Goal: Navigation & Orientation: Find specific page/section

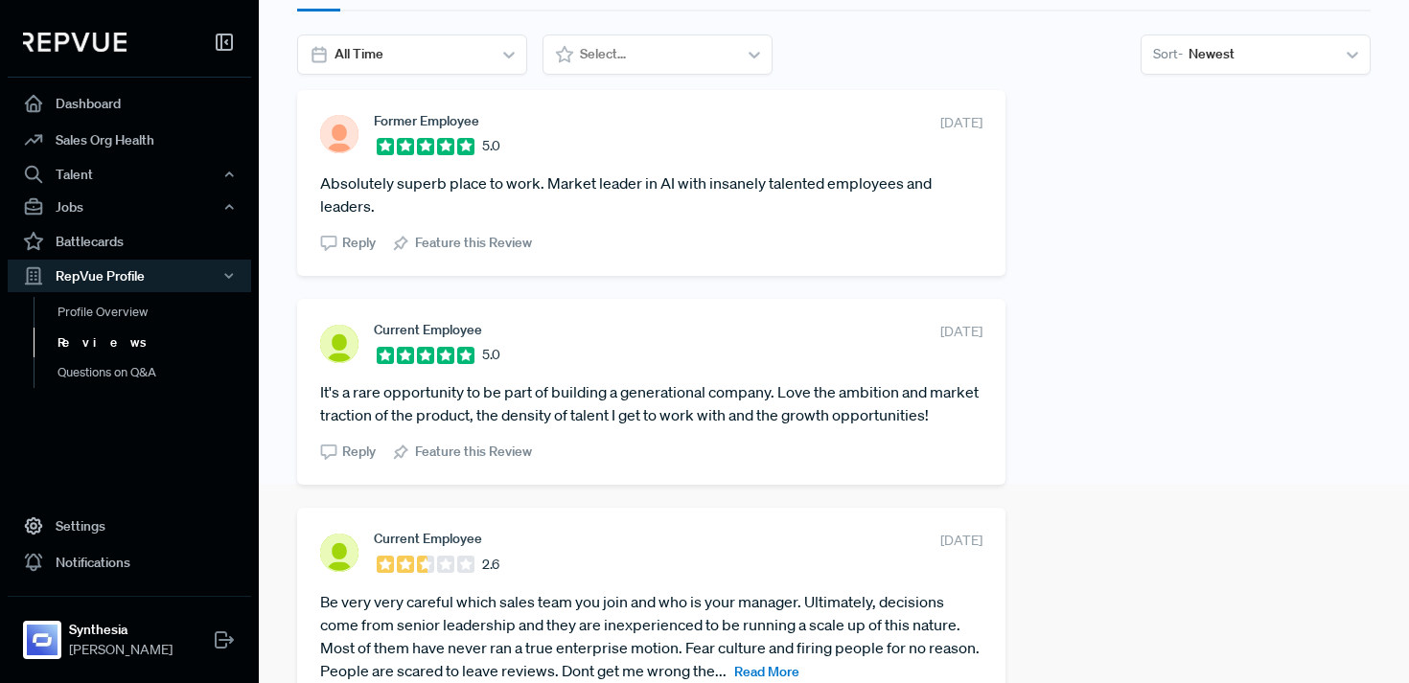
scroll to position [98, 0]
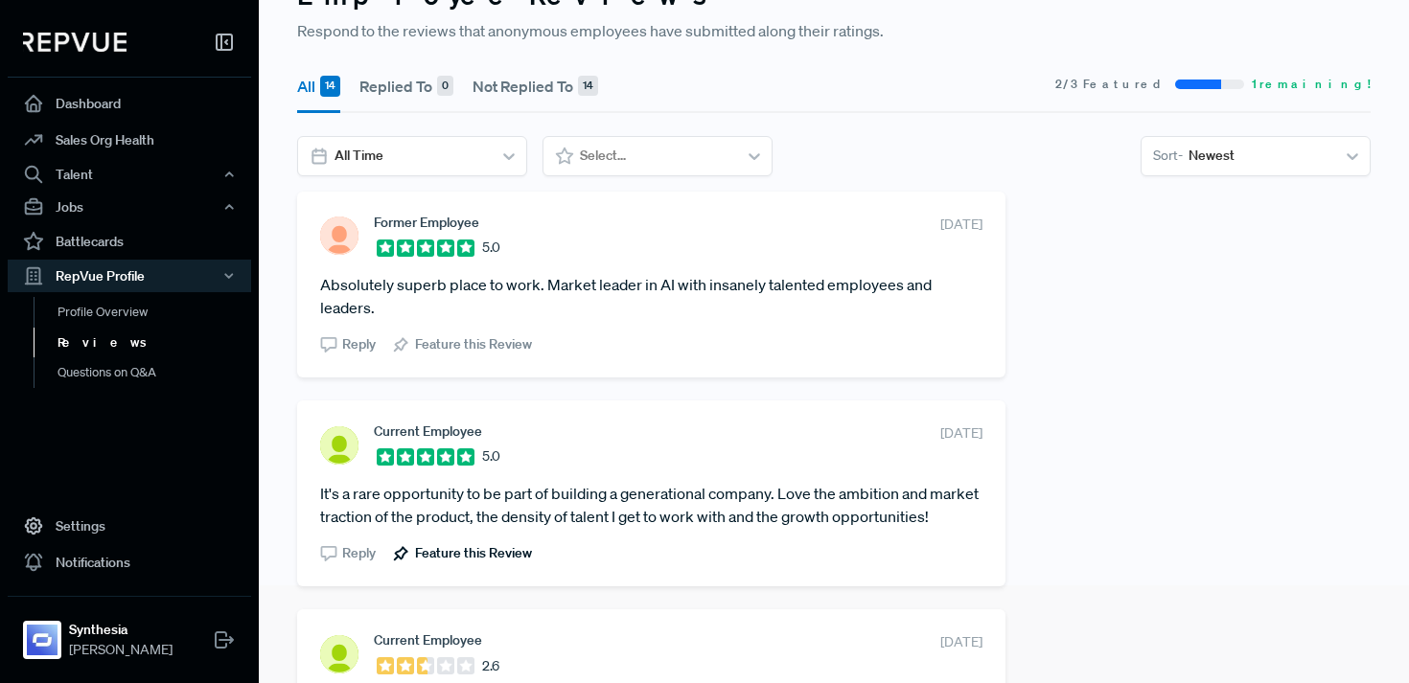
click at [482, 563] on span "Feature this Review" at bounding box center [473, 553] width 117 height 20
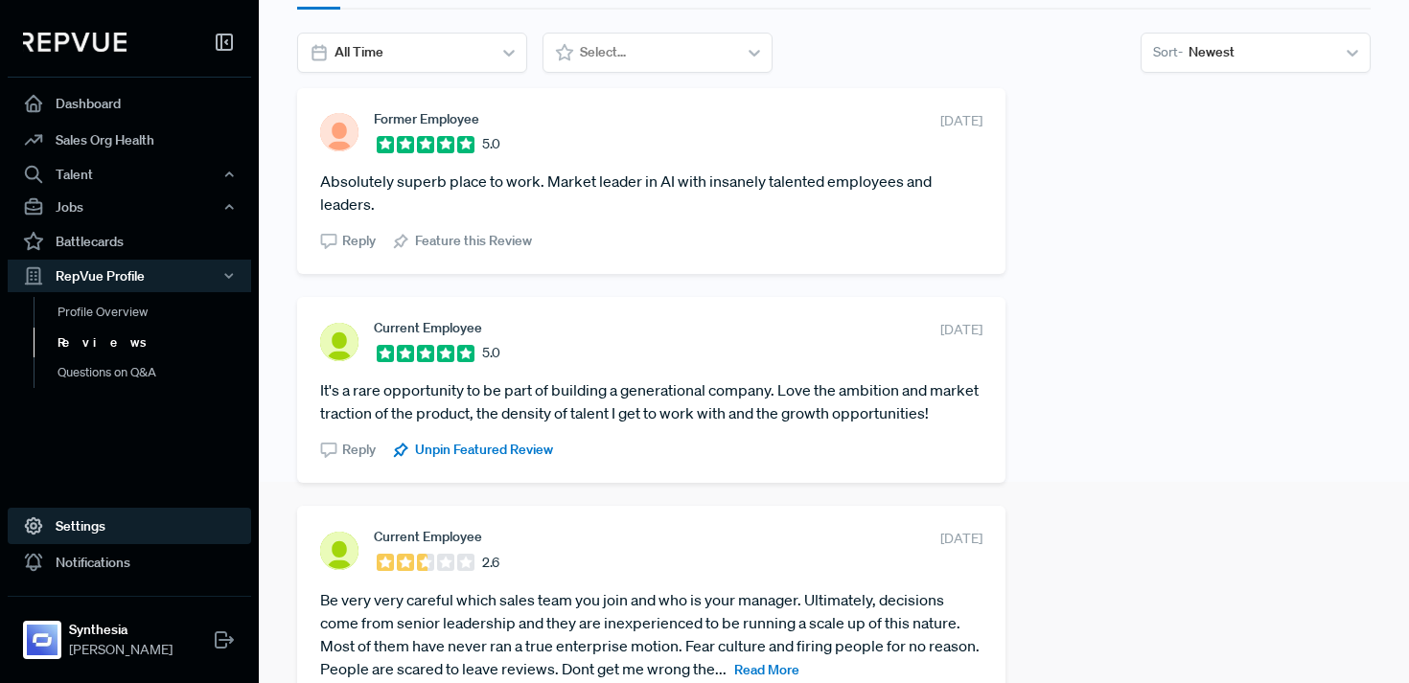
scroll to position [0, 0]
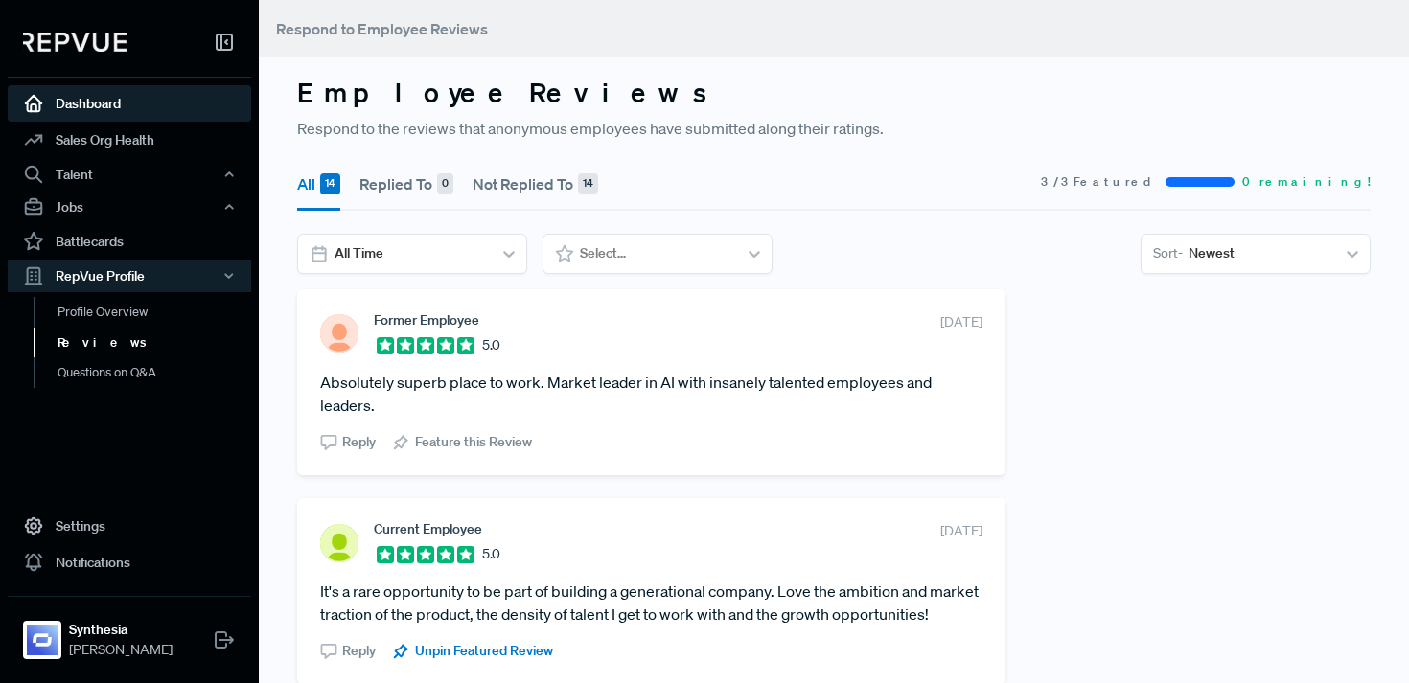
click at [99, 101] on link "Dashboard" at bounding box center [129, 103] width 243 height 36
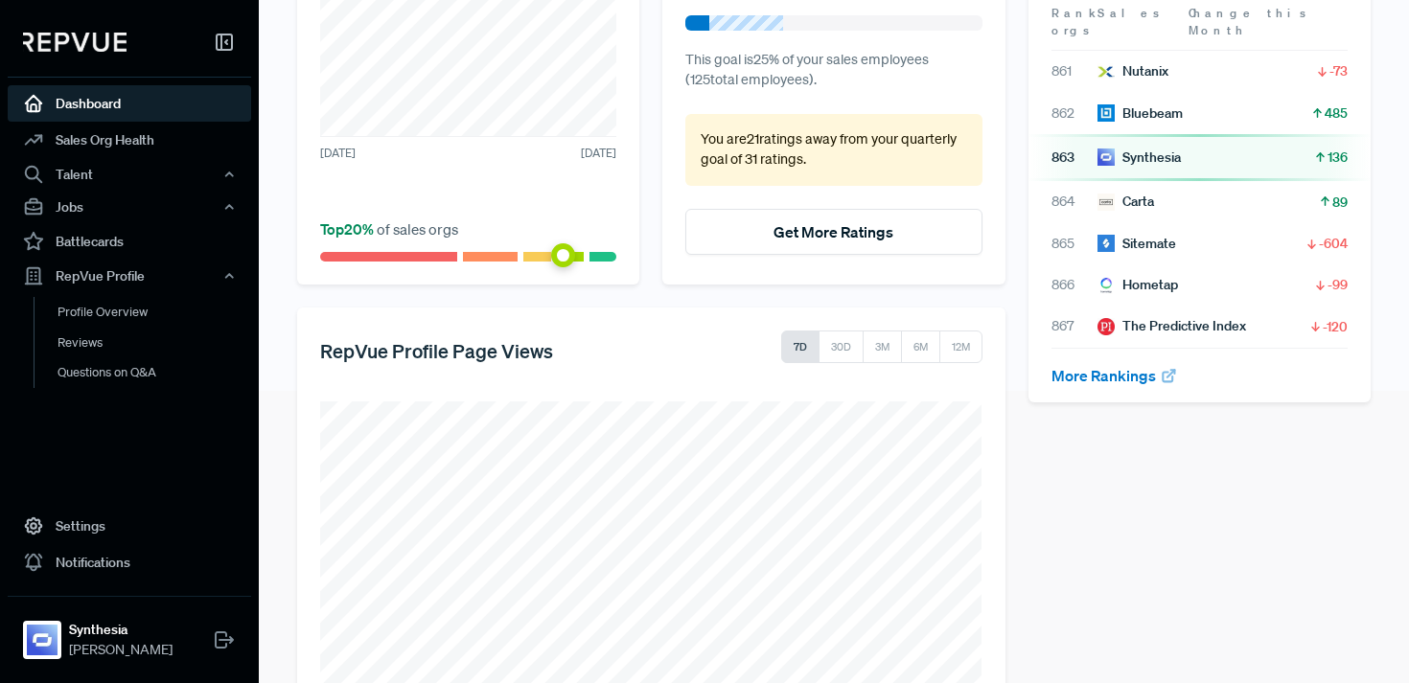
scroll to position [394, 0]
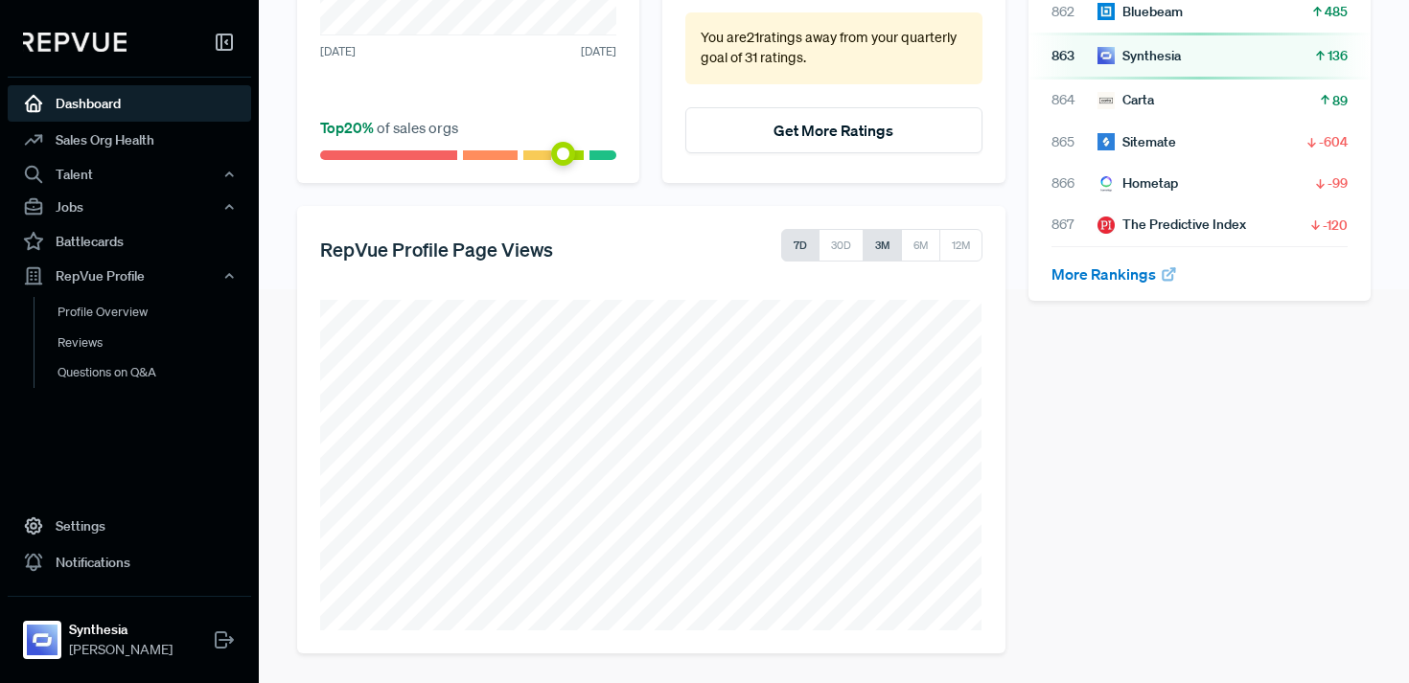
click at [887, 253] on button "3M" at bounding box center [881, 245] width 39 height 33
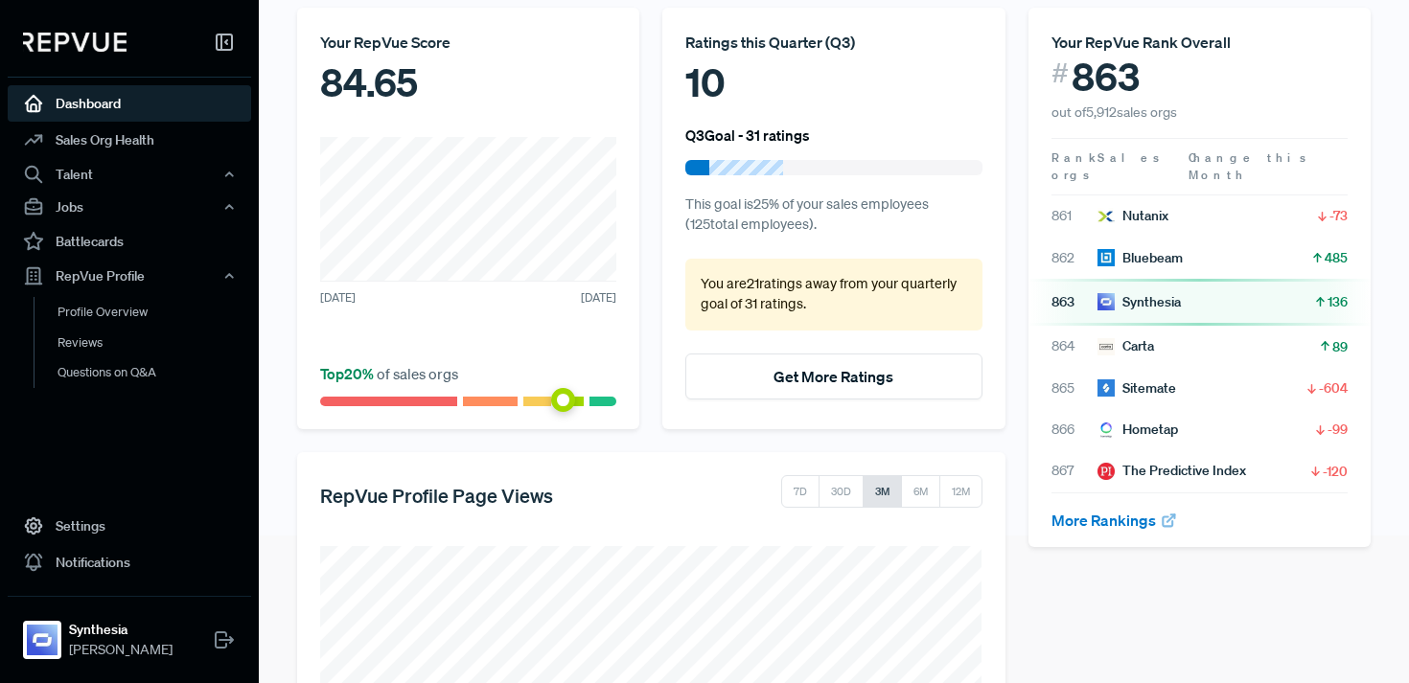
scroll to position [0, 0]
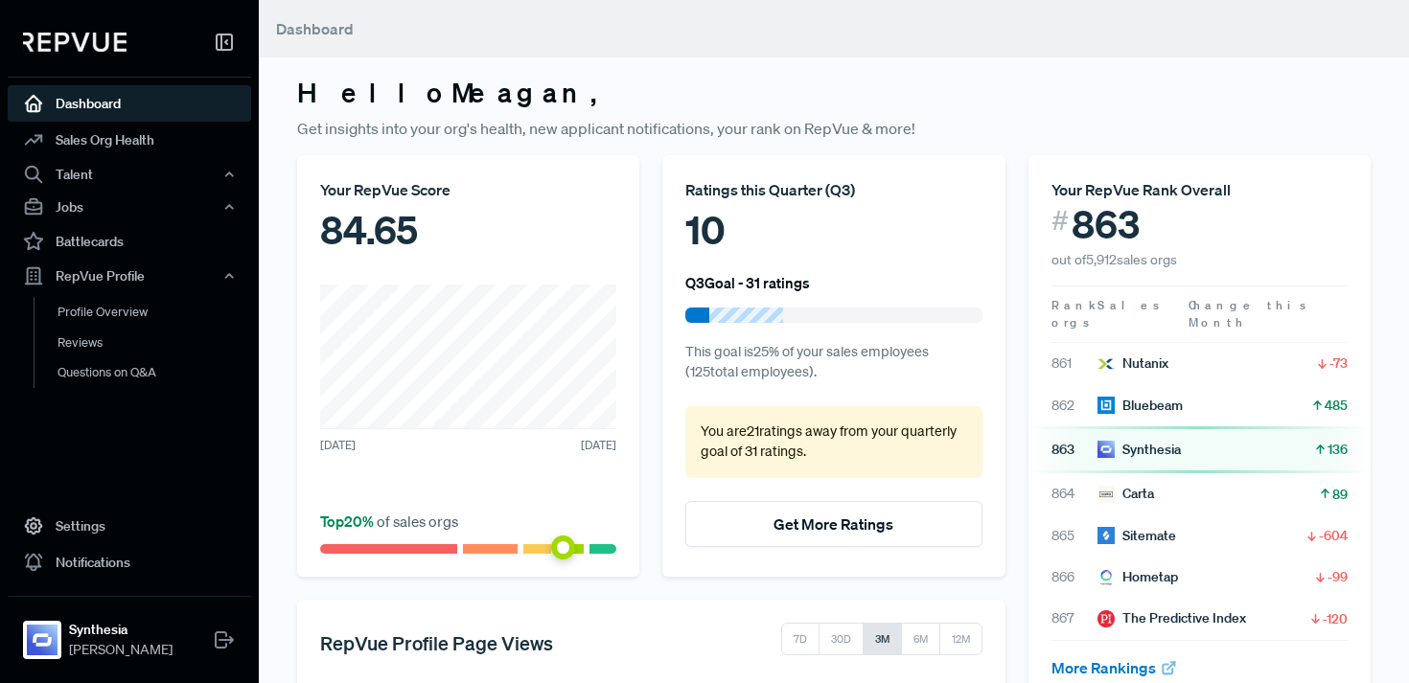
click at [601, 547] on span at bounding box center [603, 549] width 28 height 10
click at [105, 352] on link "Reviews" at bounding box center [155, 343] width 243 height 31
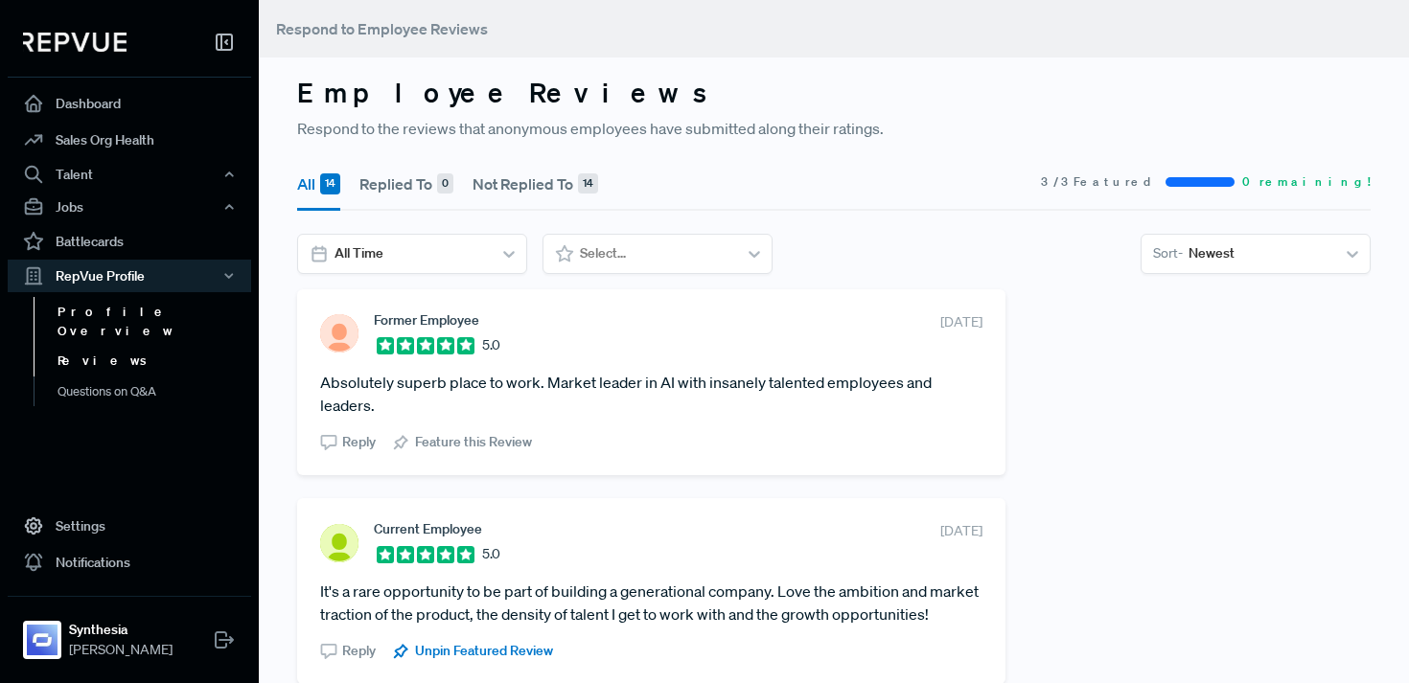
click at [106, 310] on link "Profile Overview" at bounding box center [155, 321] width 243 height 49
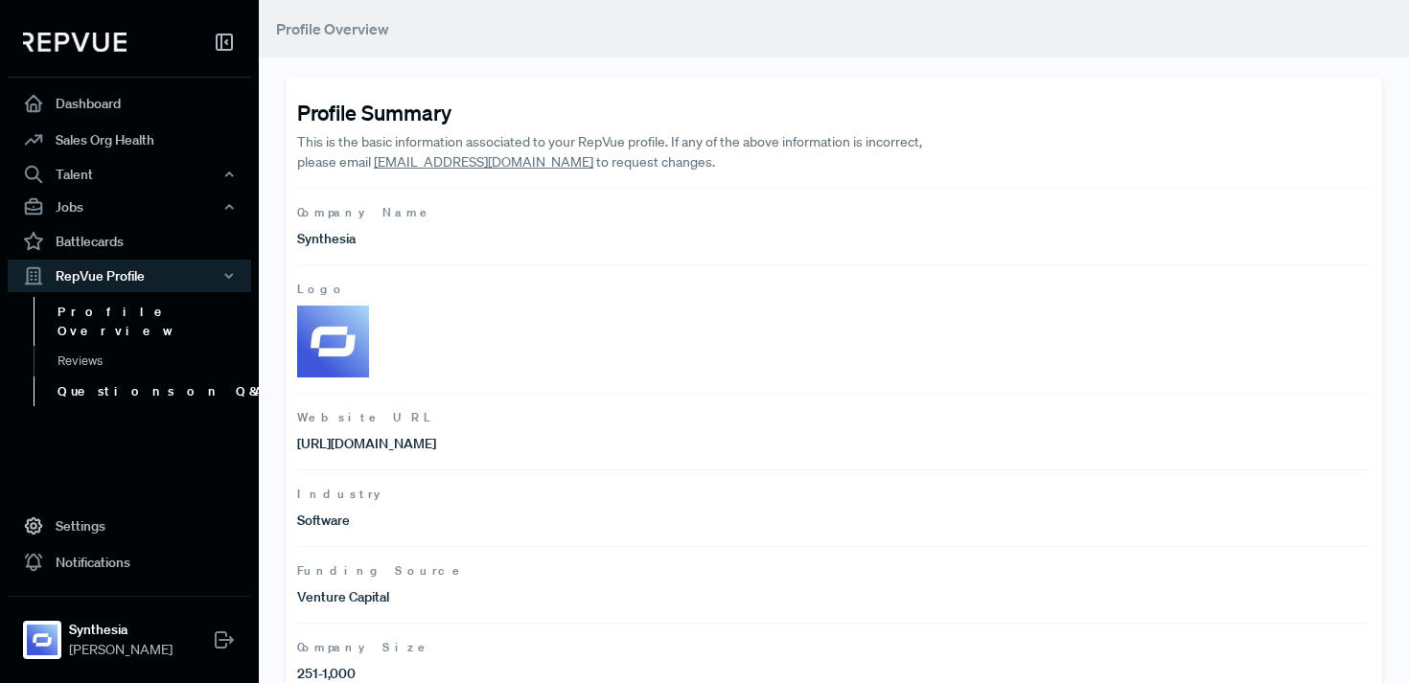
click at [128, 377] on link "Questions on Q&A" at bounding box center [155, 392] width 243 height 31
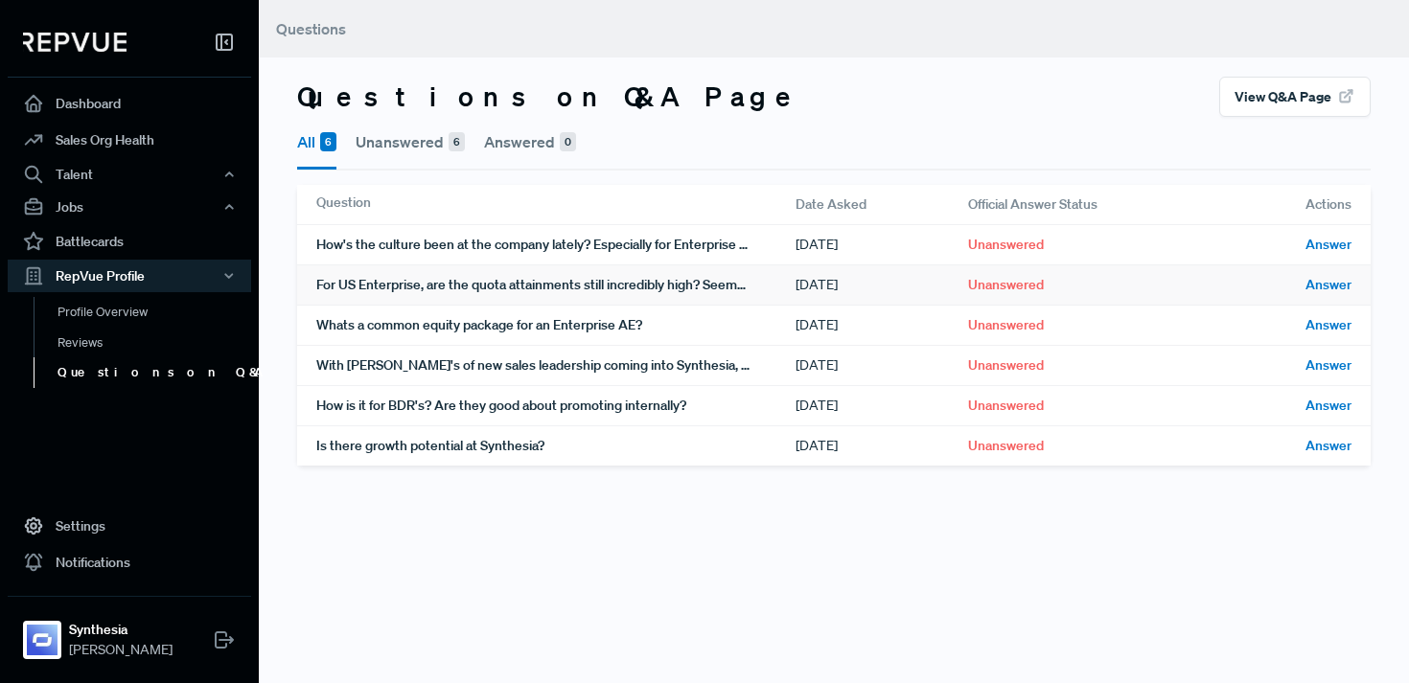
click at [665, 290] on div "For US Enterprise, are the quota attainments still incredibly high? Seems to go…" at bounding box center [555, 284] width 479 height 39
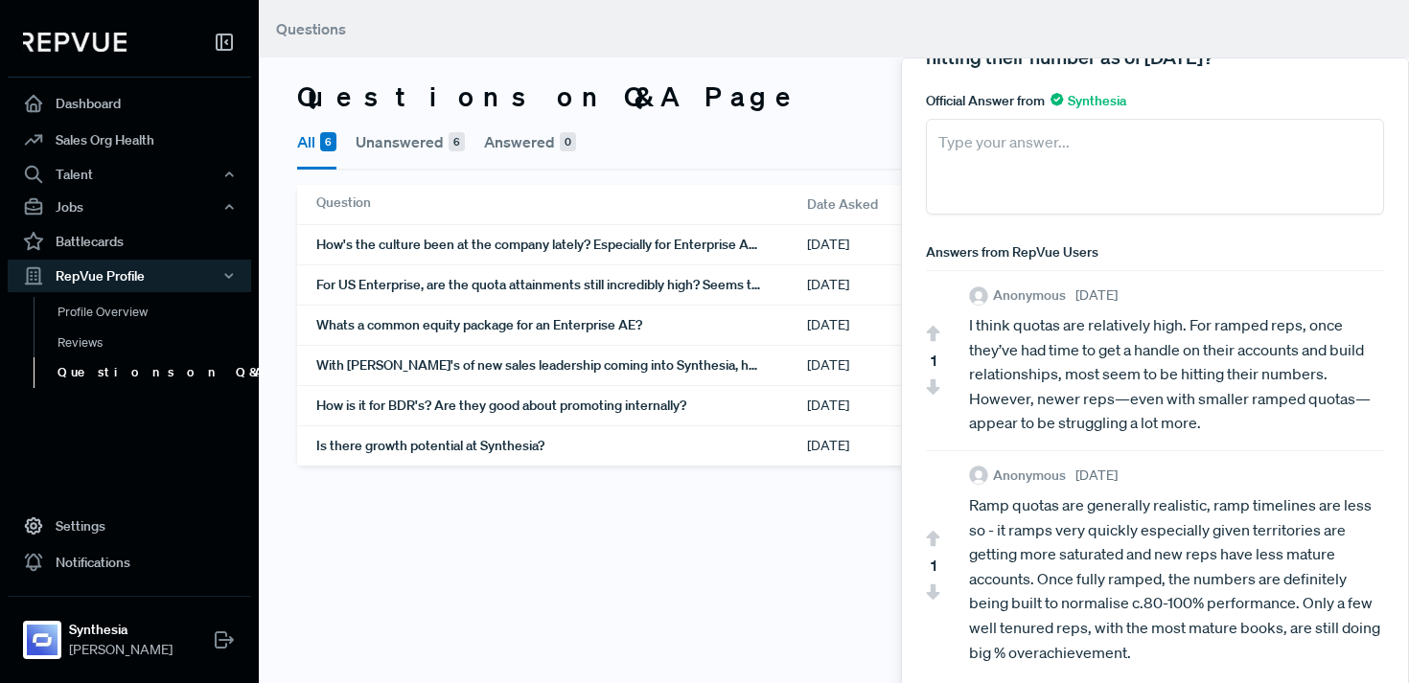
scroll to position [141, 0]
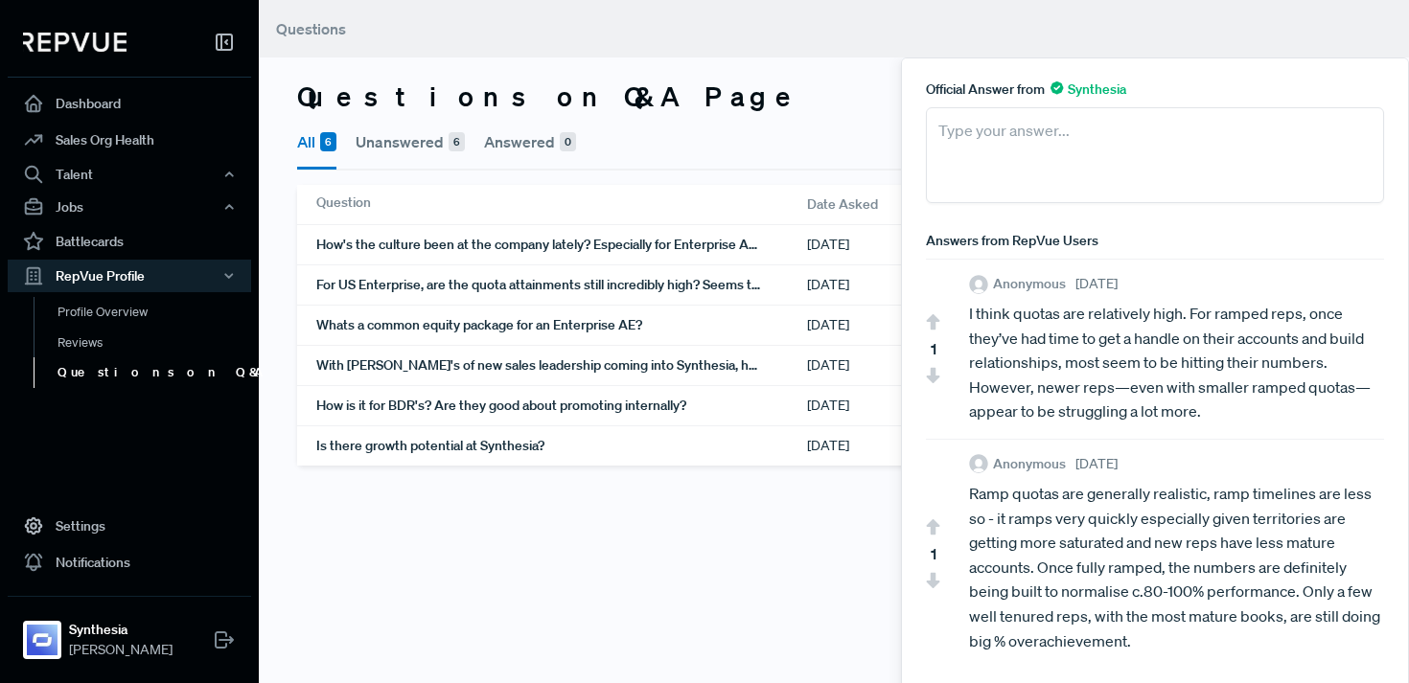
click at [1119, 586] on div "Ramp quotas are generally realistic, ramp timelines are less so - it ramps very…" at bounding box center [1176, 568] width 415 height 172
drag, startPoint x: 1119, startPoint y: 586, endPoint x: 1112, endPoint y: 555, distance: 31.6
click at [1119, 584] on div "Ramp quotas are generally realistic, ramp timelines are less so - it ramps very…" at bounding box center [1176, 568] width 415 height 172
click at [1041, 395] on div "I think quotas are relatively high. For ramped reps, once they’ve had time to g…" at bounding box center [1176, 363] width 415 height 123
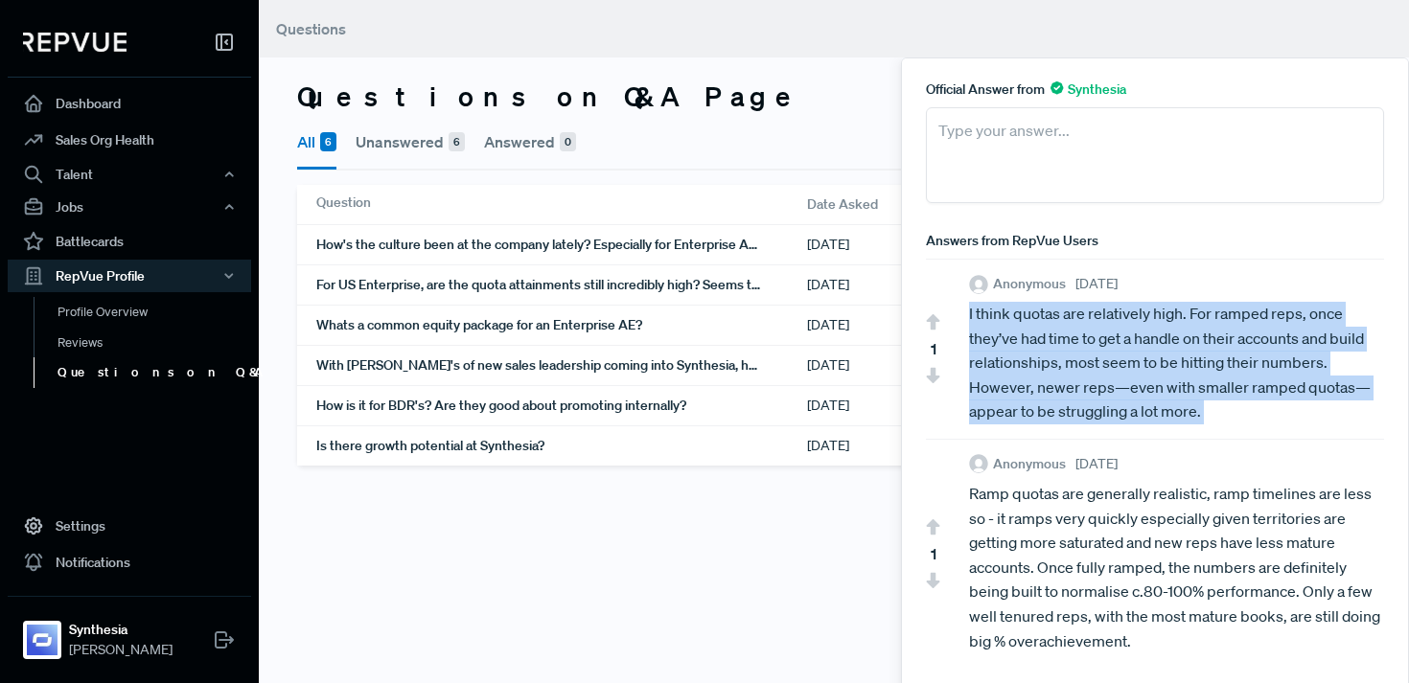
click at [1041, 395] on div "I think quotas are relatively high. For ramped reps, once they’ve had time to g…" at bounding box center [1176, 363] width 415 height 123
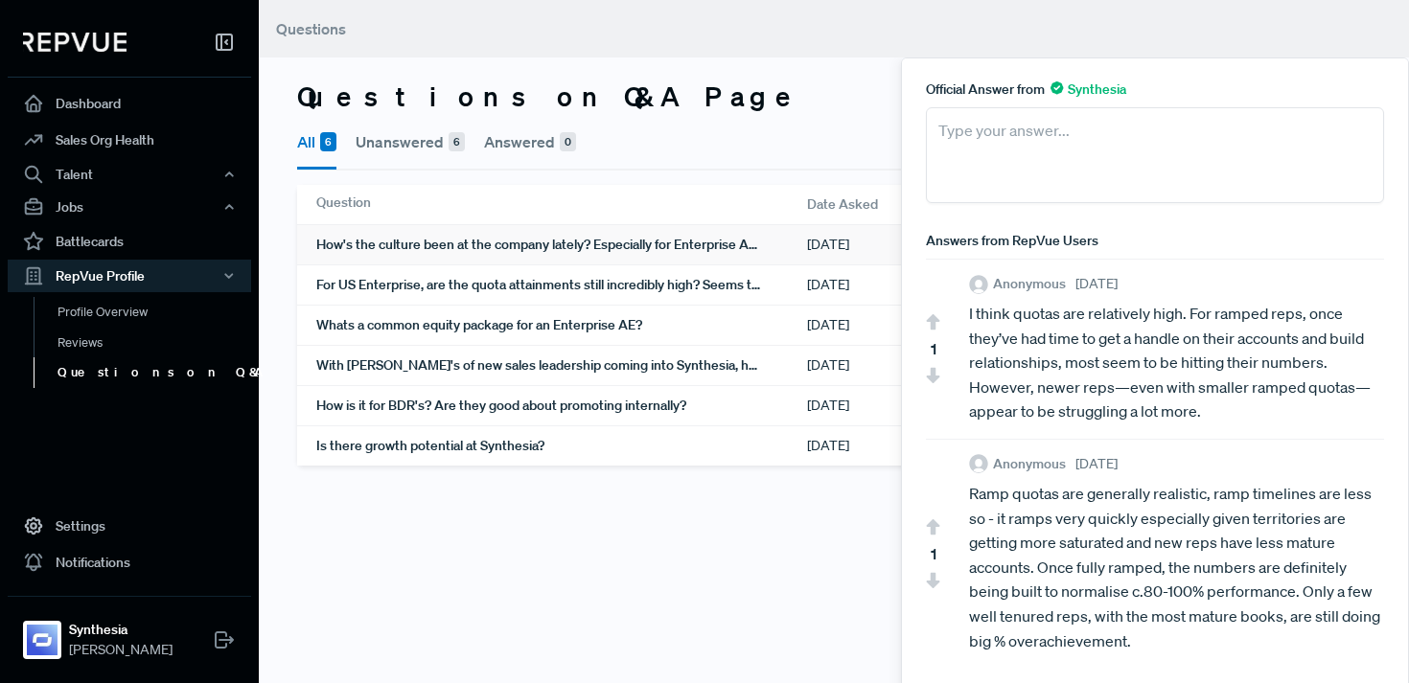
scroll to position [0, 0]
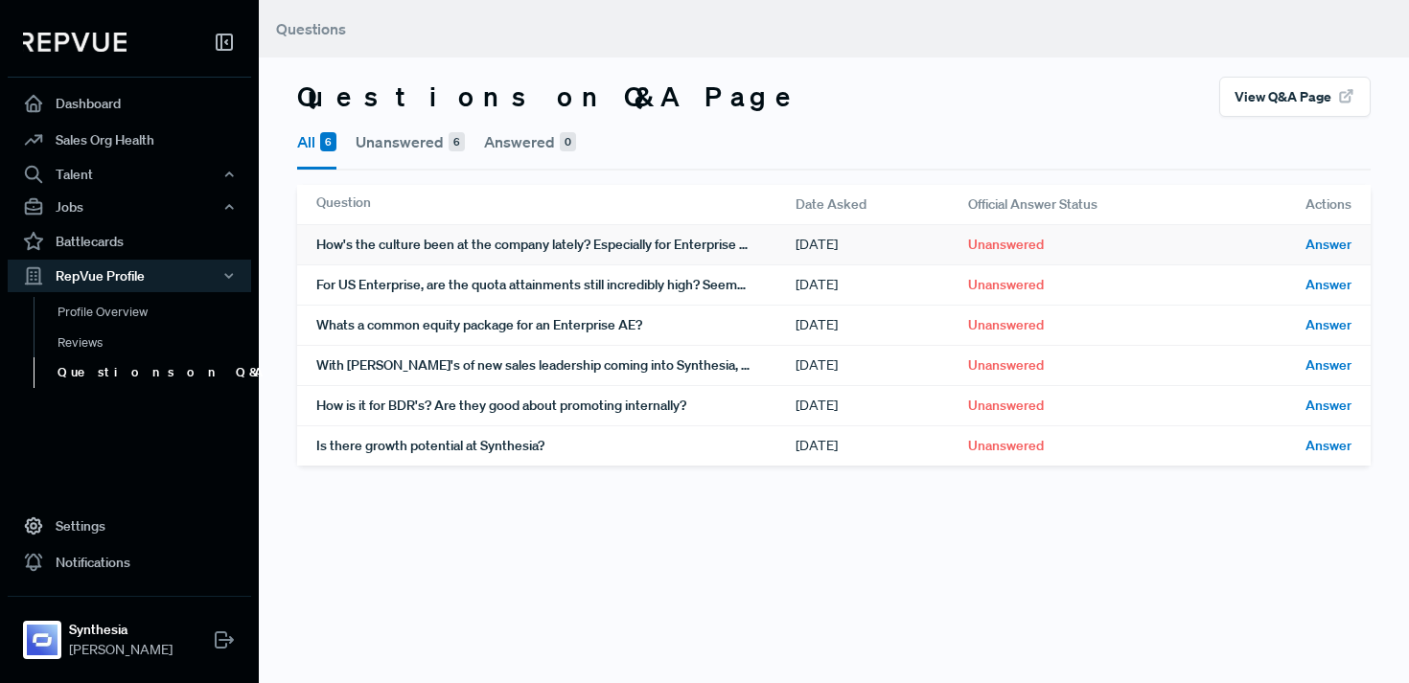
click at [710, 246] on div "How's the culture been at the company lately? Especially for Enterprise AEs?" at bounding box center [555, 244] width 479 height 39
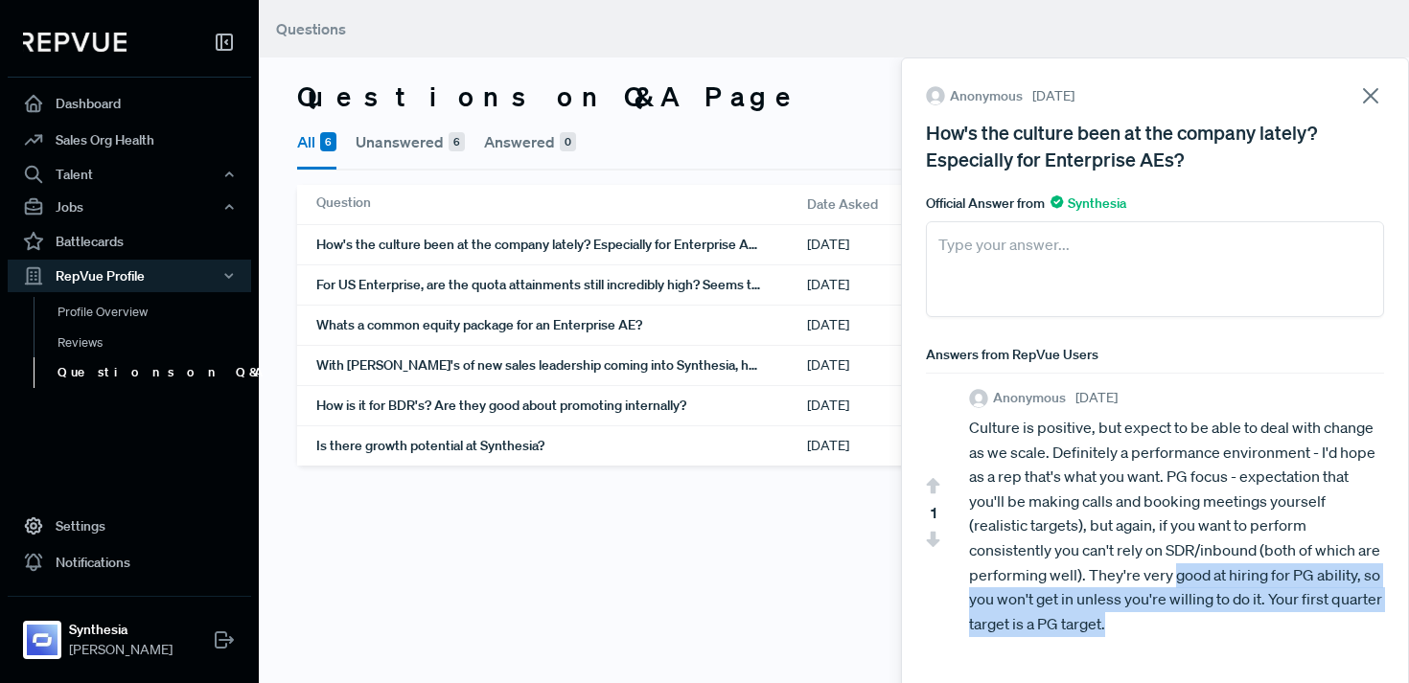
drag, startPoint x: 1198, startPoint y: 627, endPoint x: 1197, endPoint y: 577, distance: 49.8
click at [1197, 577] on div "Culture is positive, but expect to be able to deal with change as we scale. Def…" at bounding box center [1176, 526] width 415 height 220
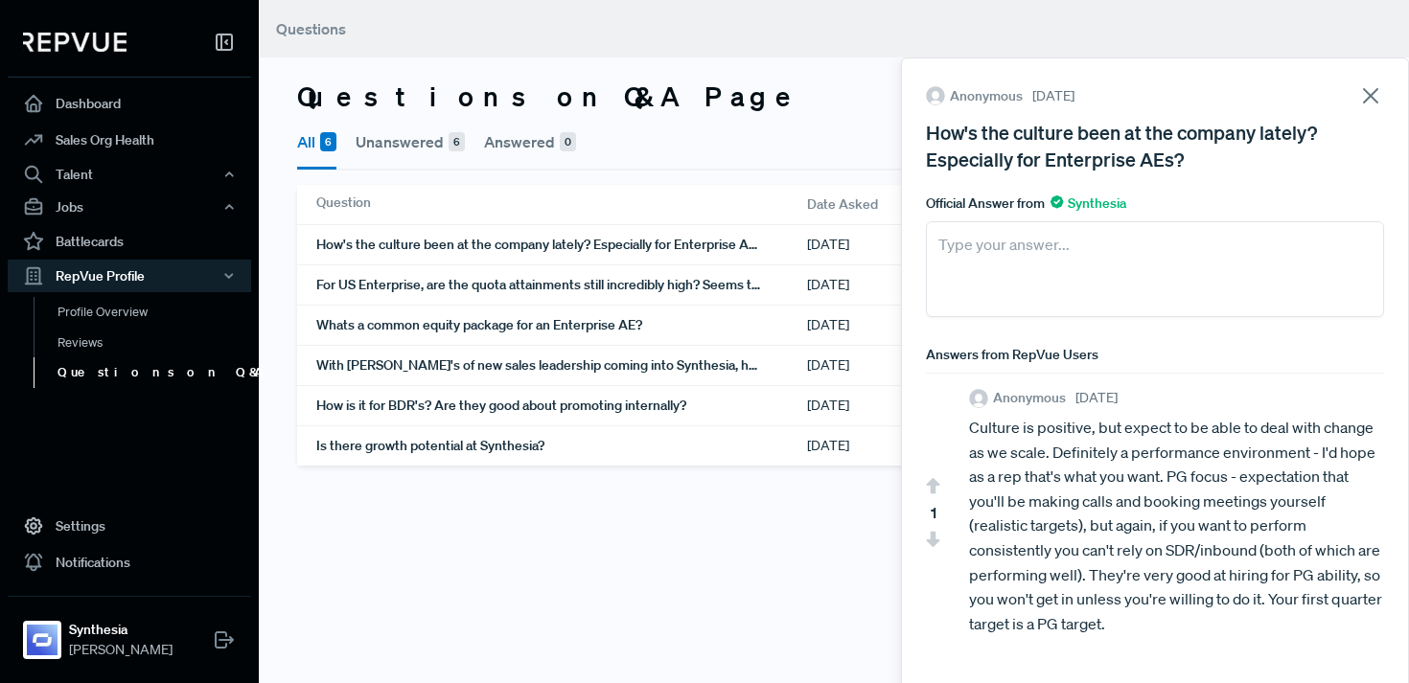
click at [1118, 564] on div "Culture is positive, but expect to be able to deal with change as we scale. Def…" at bounding box center [1176, 526] width 415 height 220
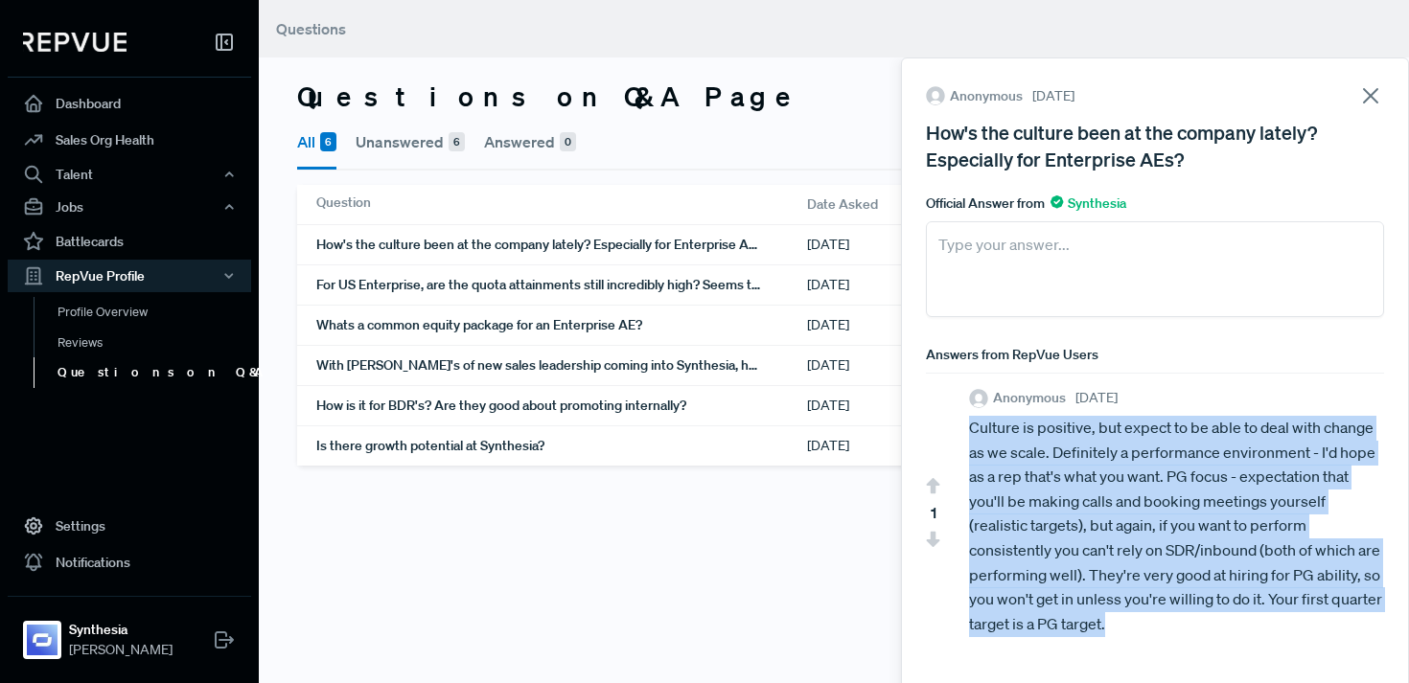
drag, startPoint x: 1118, startPoint y: 564, endPoint x: 1152, endPoint y: 586, distance: 40.1
click at [1152, 586] on div "Culture is positive, but expect to be able to deal with change as we scale. Def…" at bounding box center [1176, 526] width 415 height 220
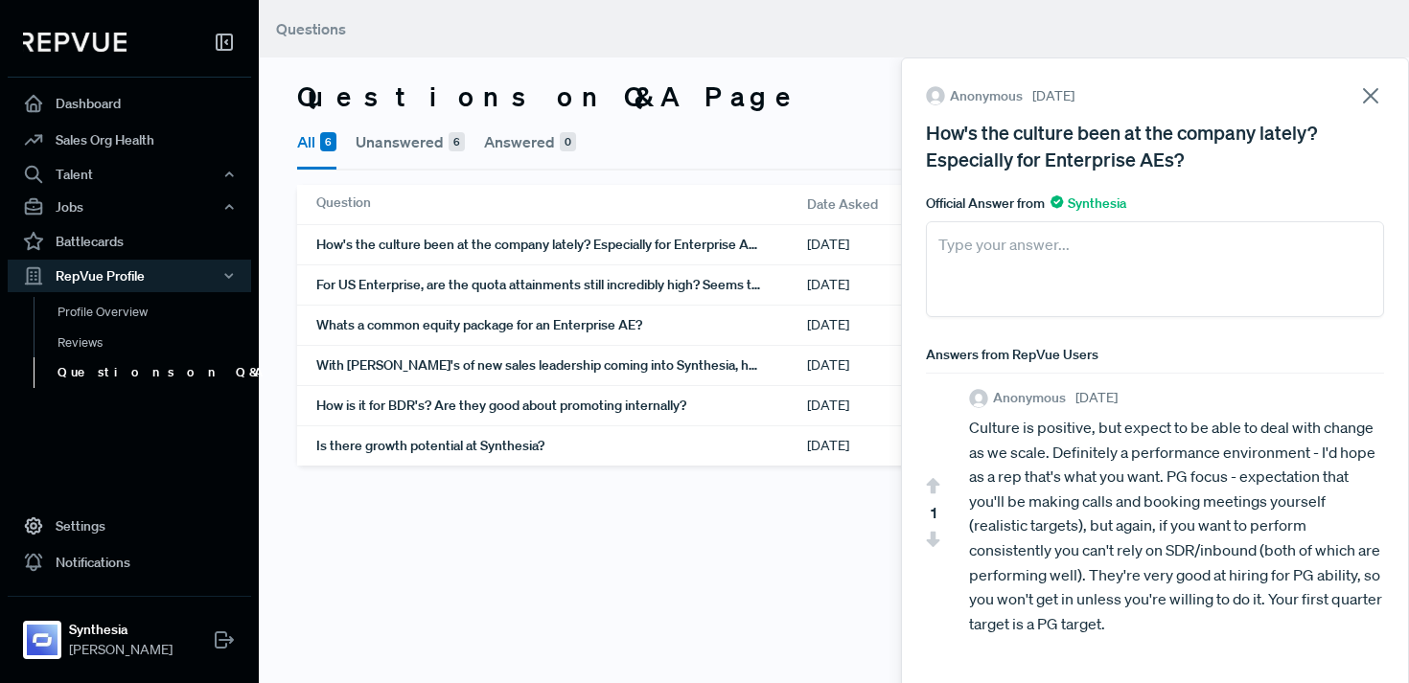
click at [1171, 612] on div "Culture is positive, but expect to be able to deal with change as we scale. Def…" at bounding box center [1176, 526] width 415 height 220
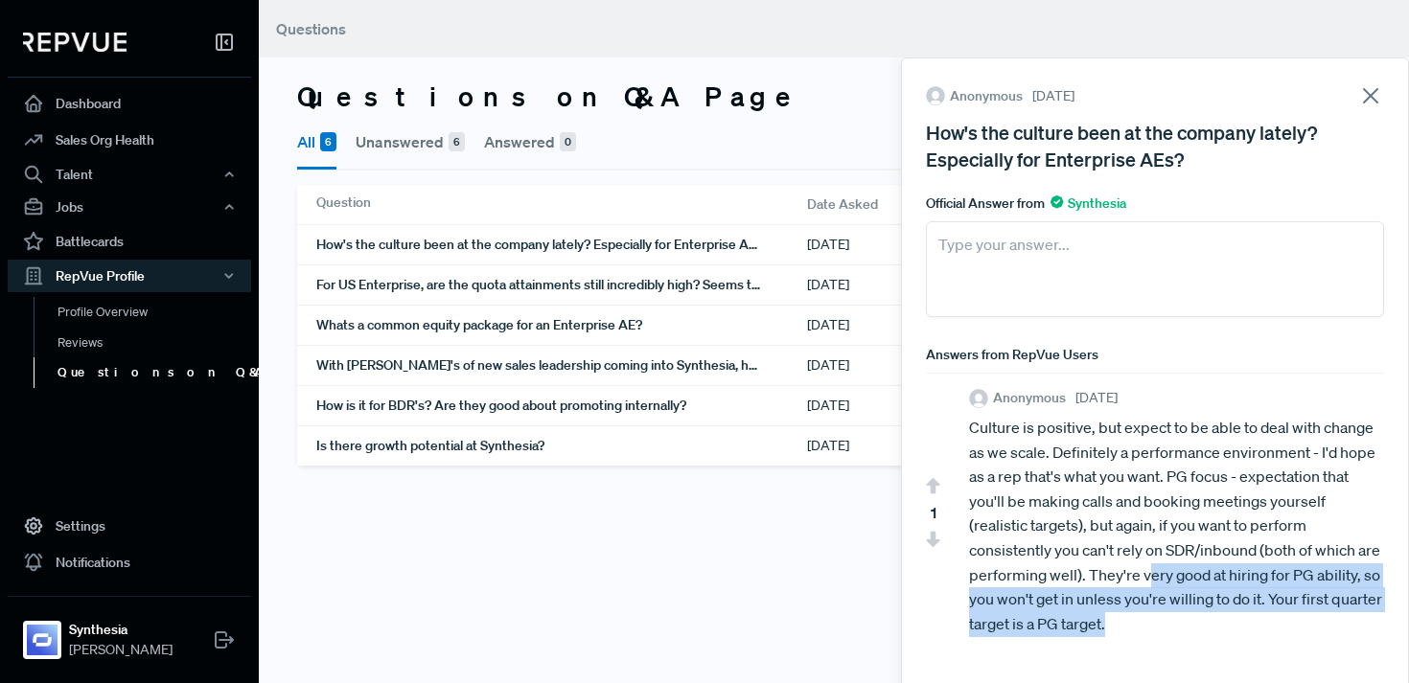
drag, startPoint x: 1206, startPoint y: 633, endPoint x: 1173, endPoint y: 575, distance: 67.4
click at [1173, 575] on div "Culture is positive, but expect to be able to deal with change as we scale. Def…" at bounding box center [1176, 526] width 415 height 220
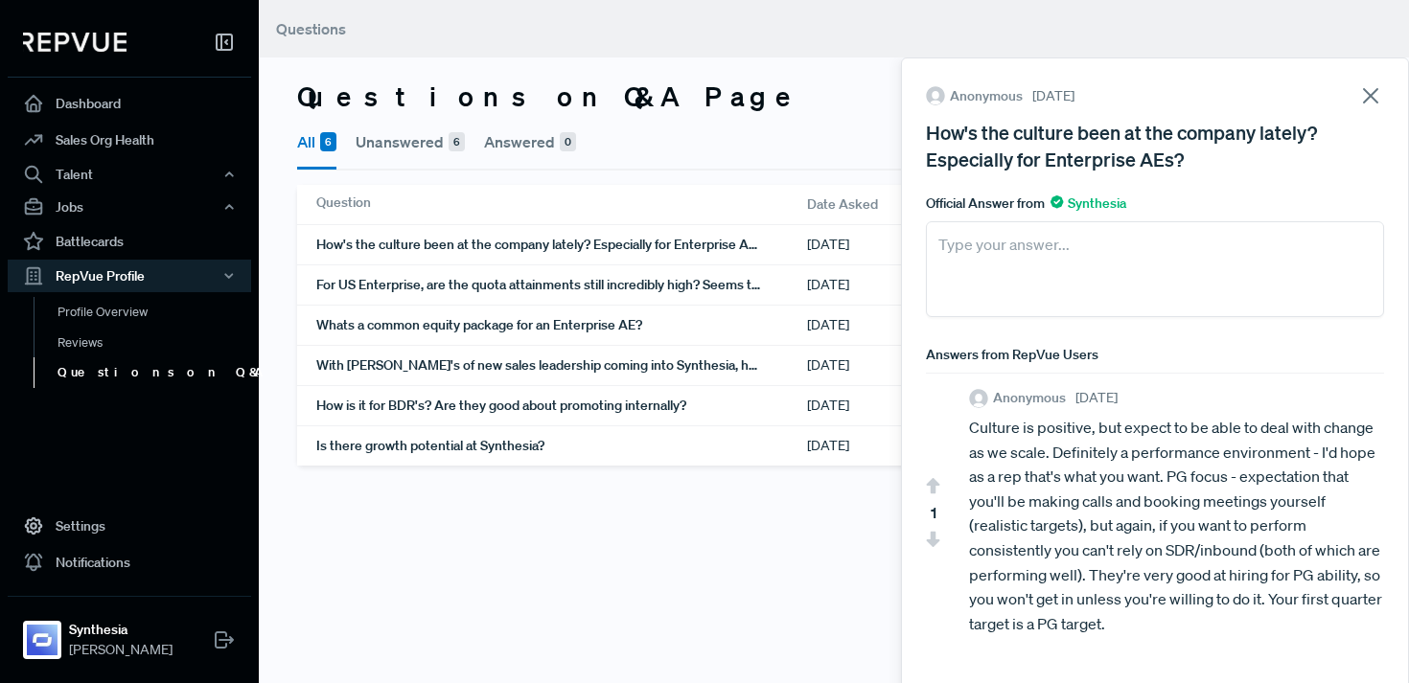
click at [703, 571] on main "Questions Questions on Q&A Page View Q&A Page All 6 Unanswered 6 Answered 0 Que…" at bounding box center [834, 341] width 1150 height 683
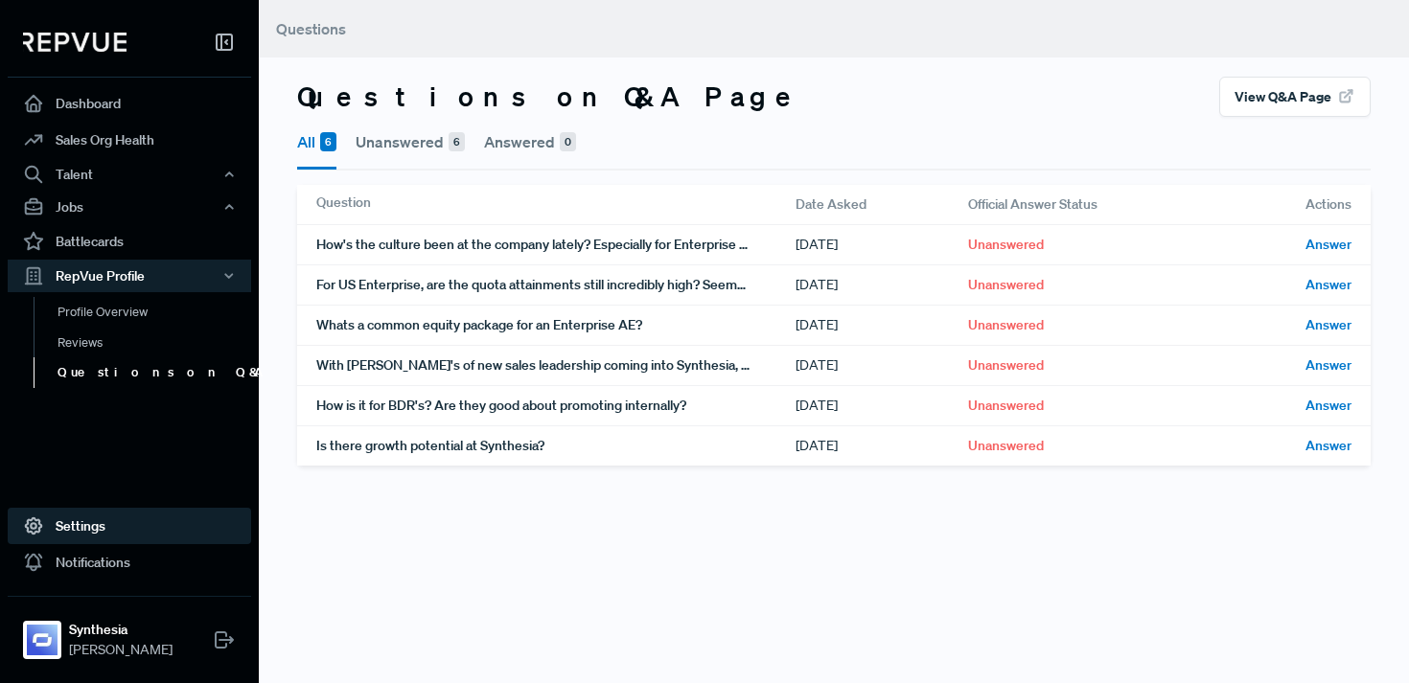
click at [86, 526] on link "Settings" at bounding box center [129, 526] width 243 height 36
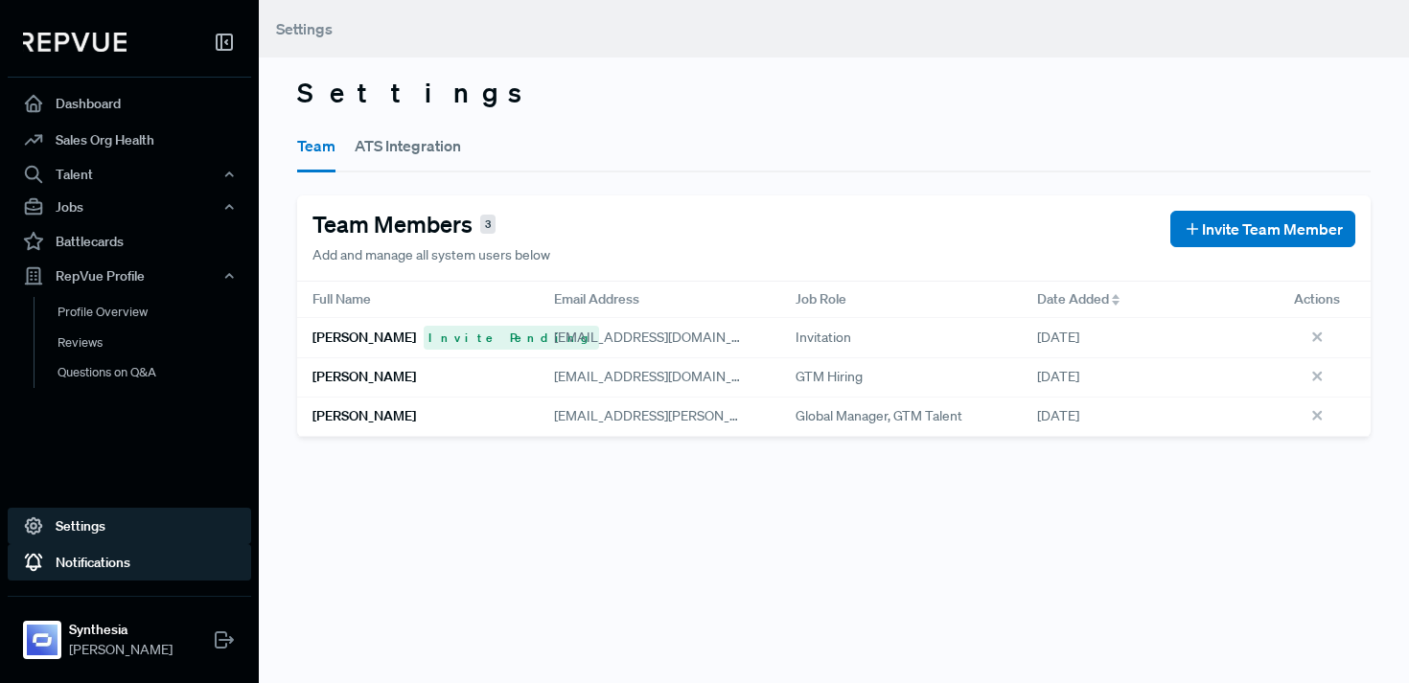
click at [86, 570] on link "Notifications" at bounding box center [129, 562] width 243 height 36
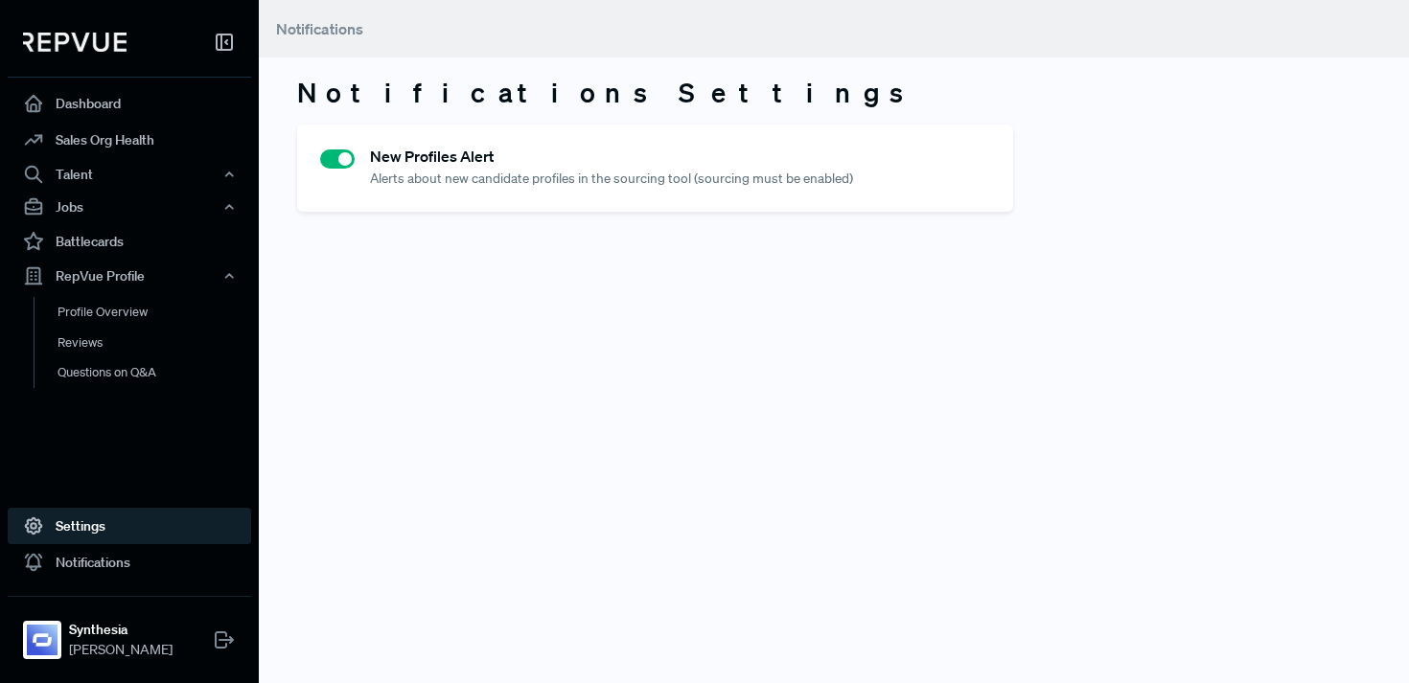
click at [96, 536] on link "Settings" at bounding box center [129, 526] width 243 height 36
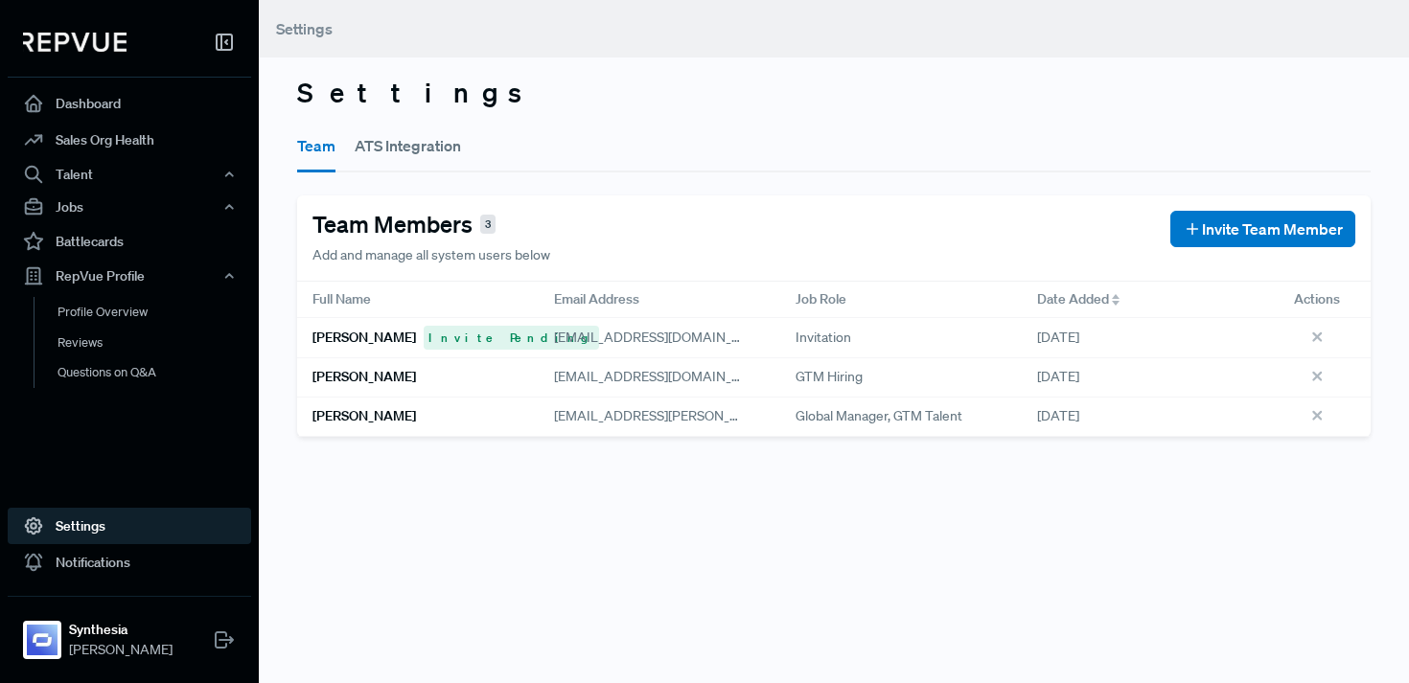
click at [370, 417] on h6 "[PERSON_NAME]" at bounding box center [363, 416] width 103 height 16
click at [423, 139] on button "ATS Integration" at bounding box center [408, 146] width 106 height 54
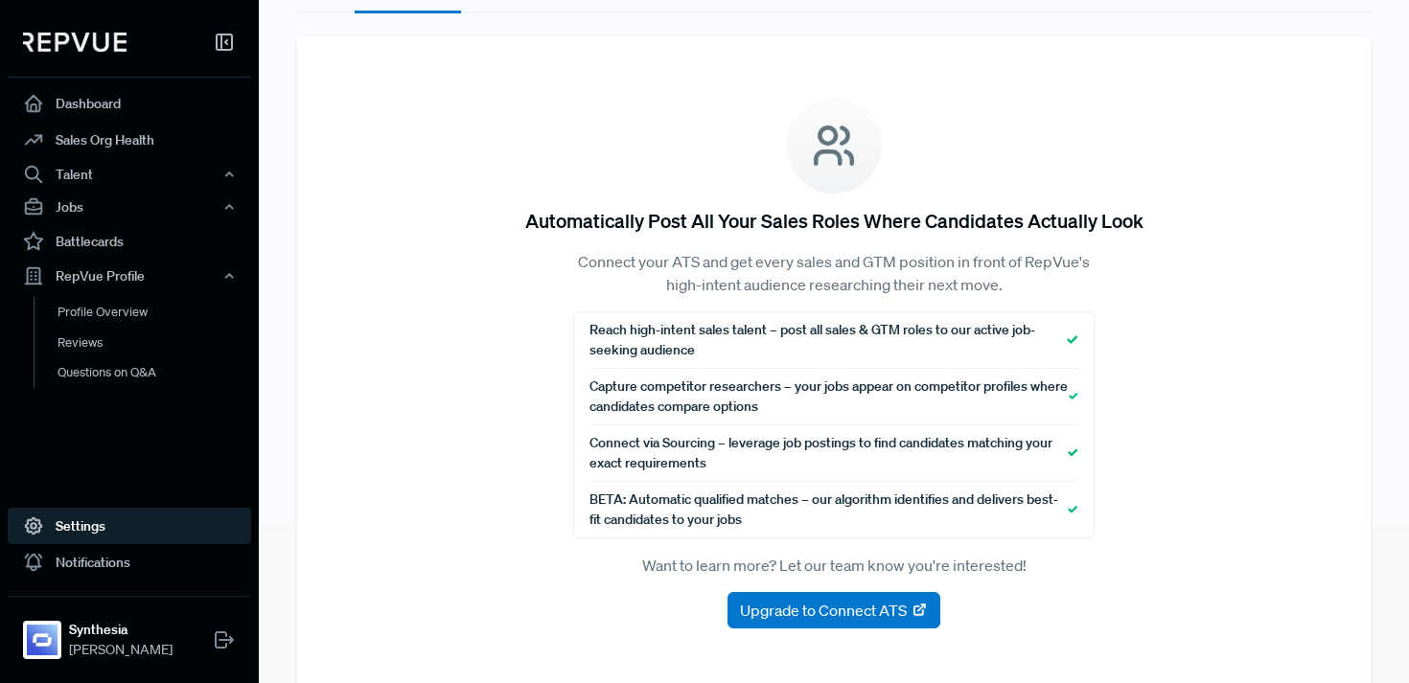
scroll to position [157, 0]
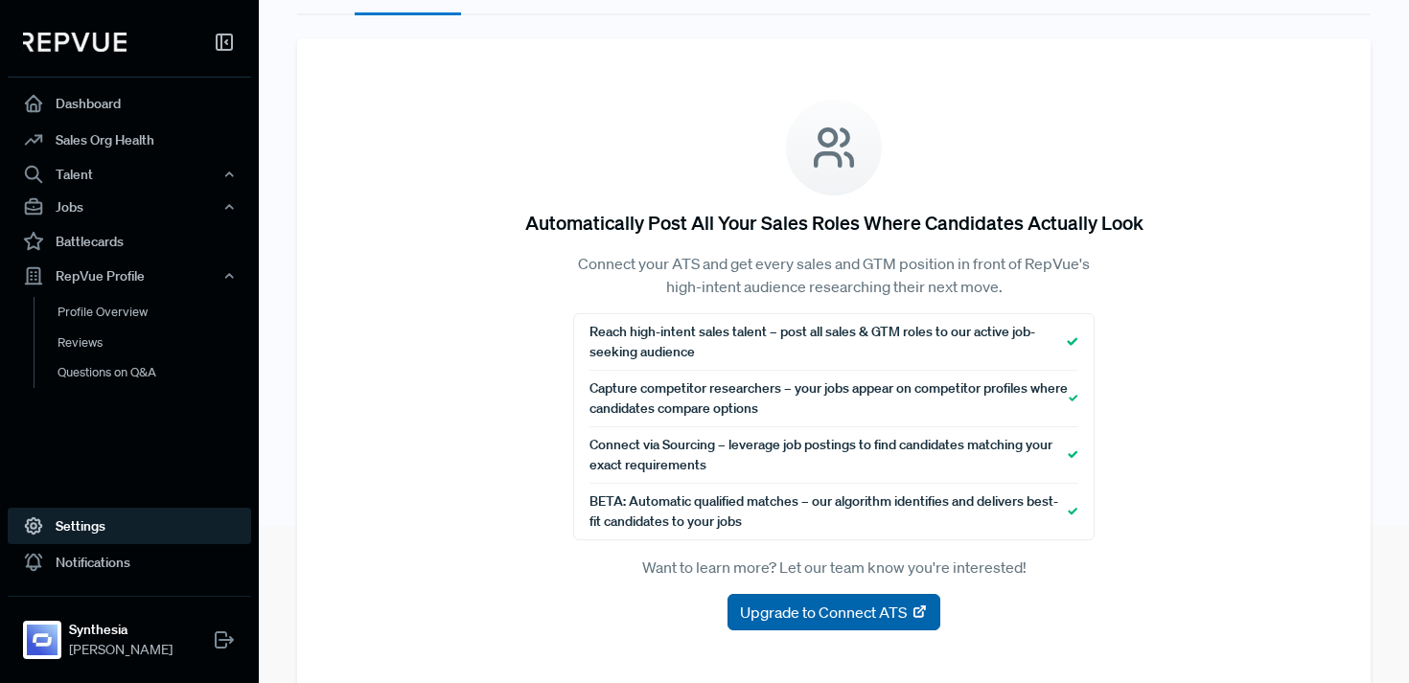
click at [843, 616] on span "Upgrade to Connect ATS" at bounding box center [823, 612] width 167 height 23
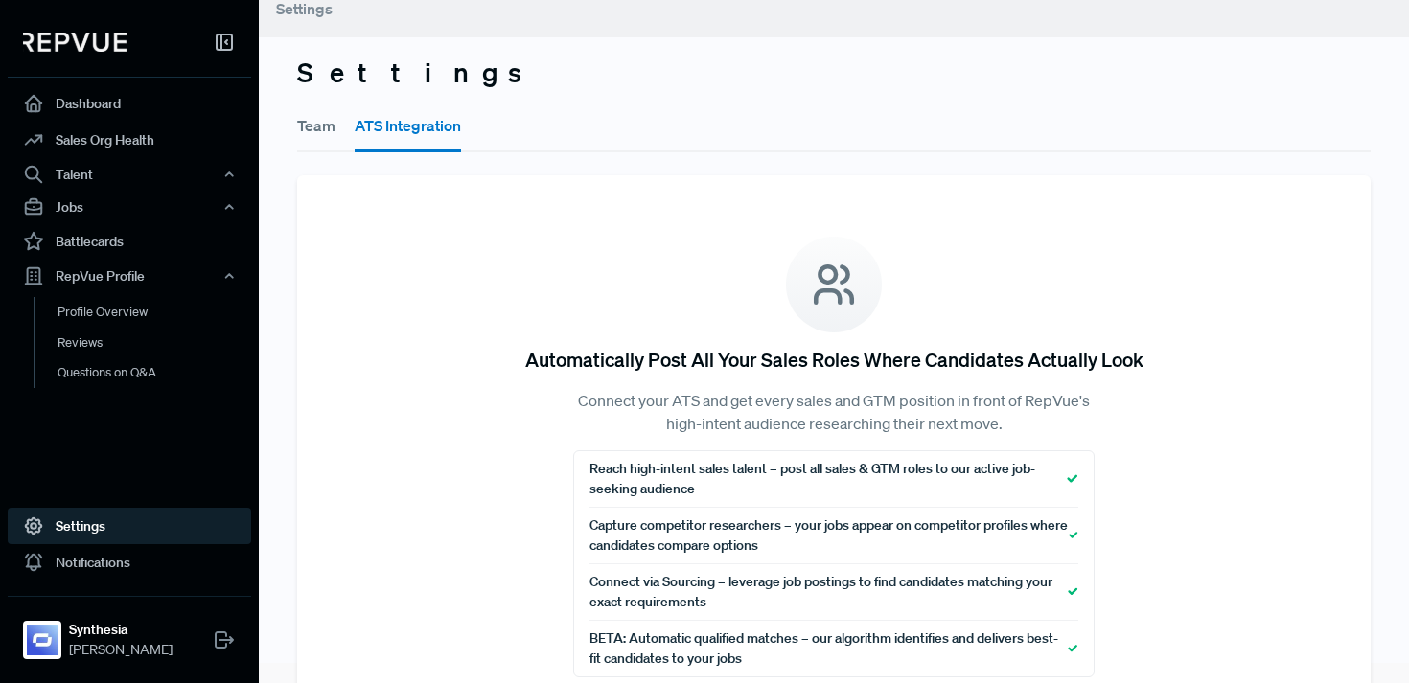
scroll to position [0, 0]
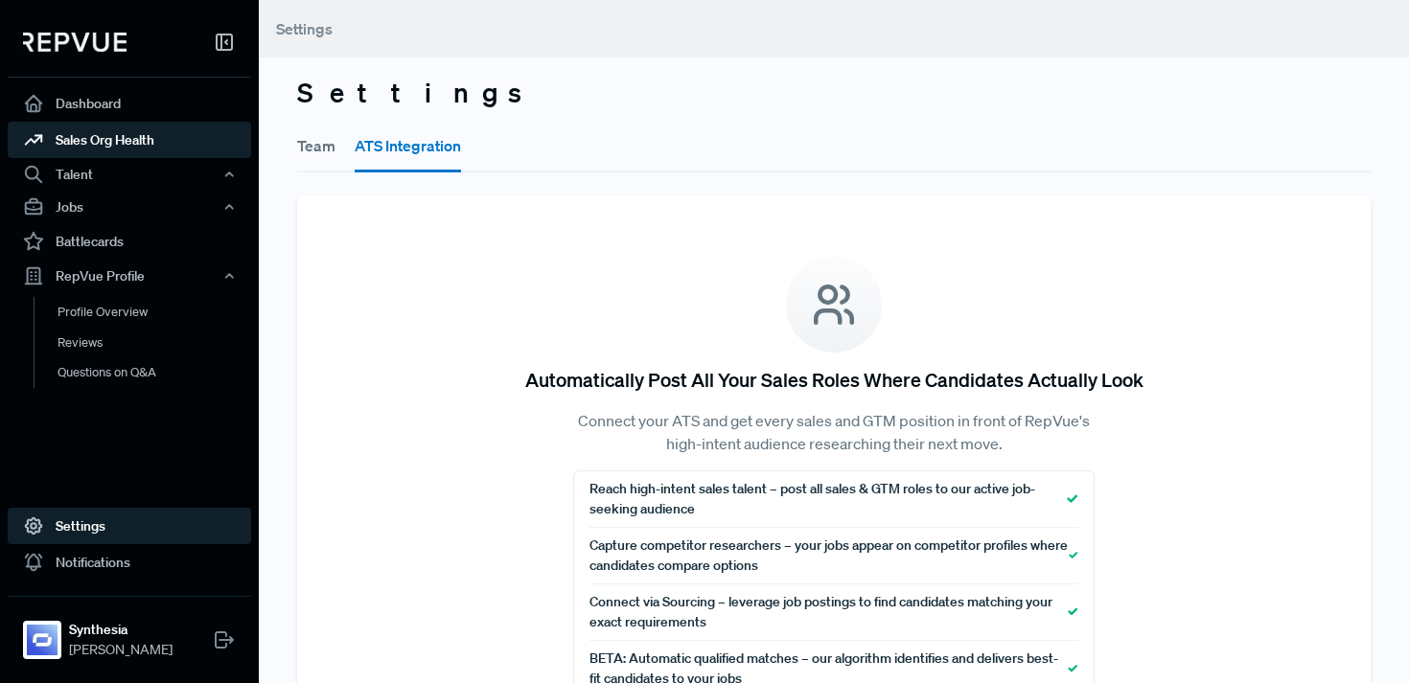
click at [85, 142] on link "Sales Org Health" at bounding box center [129, 140] width 243 height 36
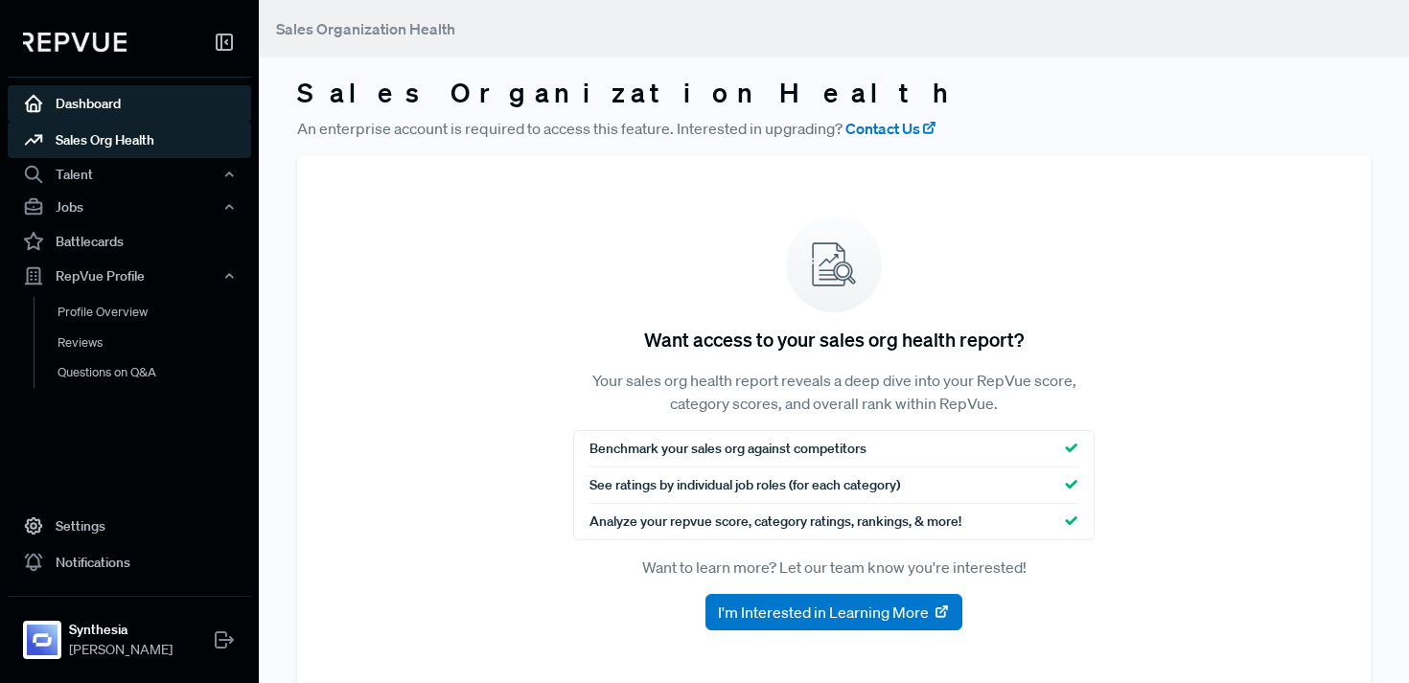
click at [89, 111] on link "Dashboard" at bounding box center [129, 103] width 243 height 36
